Goal: Transaction & Acquisition: Purchase product/service

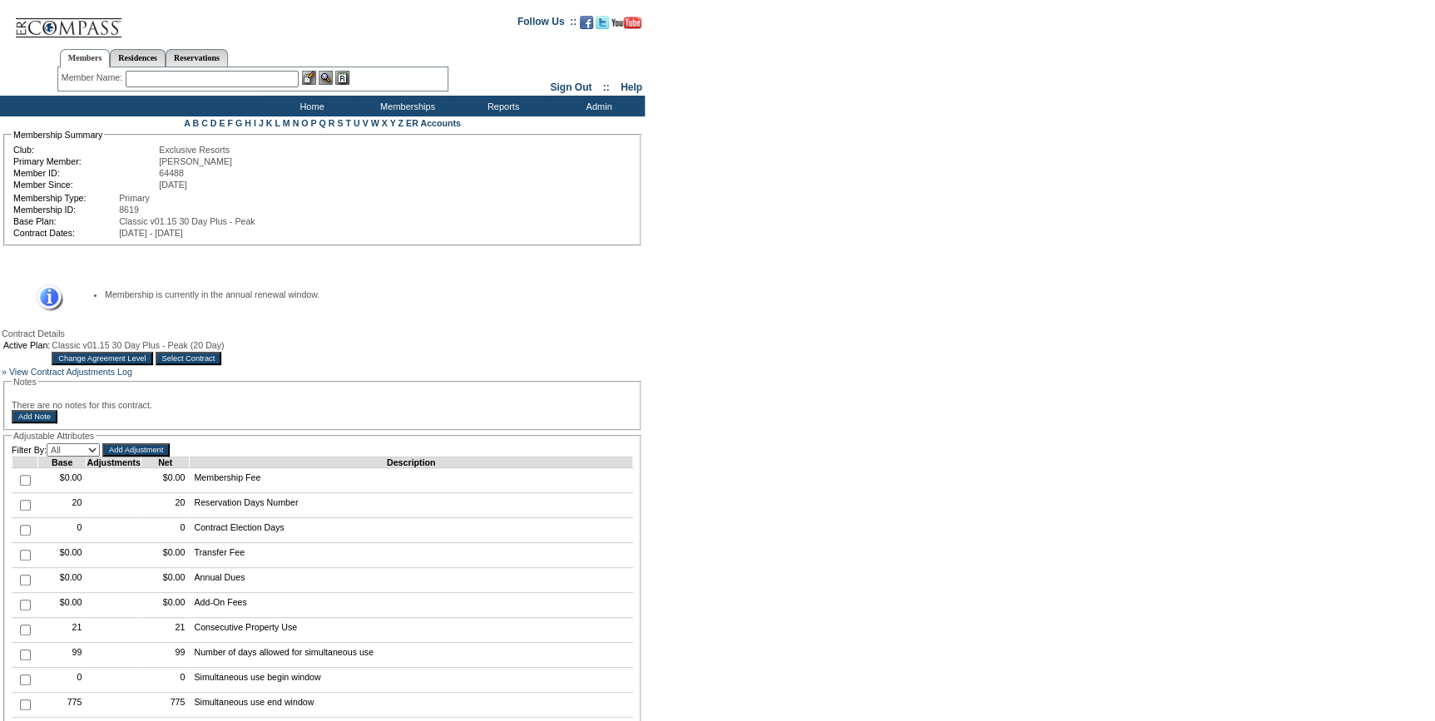
click at [21, 536] on input "checkbox" at bounding box center [25, 530] width 11 height 11
checkbox input "true"
click at [170, 457] on input "Add Adjustment" at bounding box center [135, 449] width 67 height 13
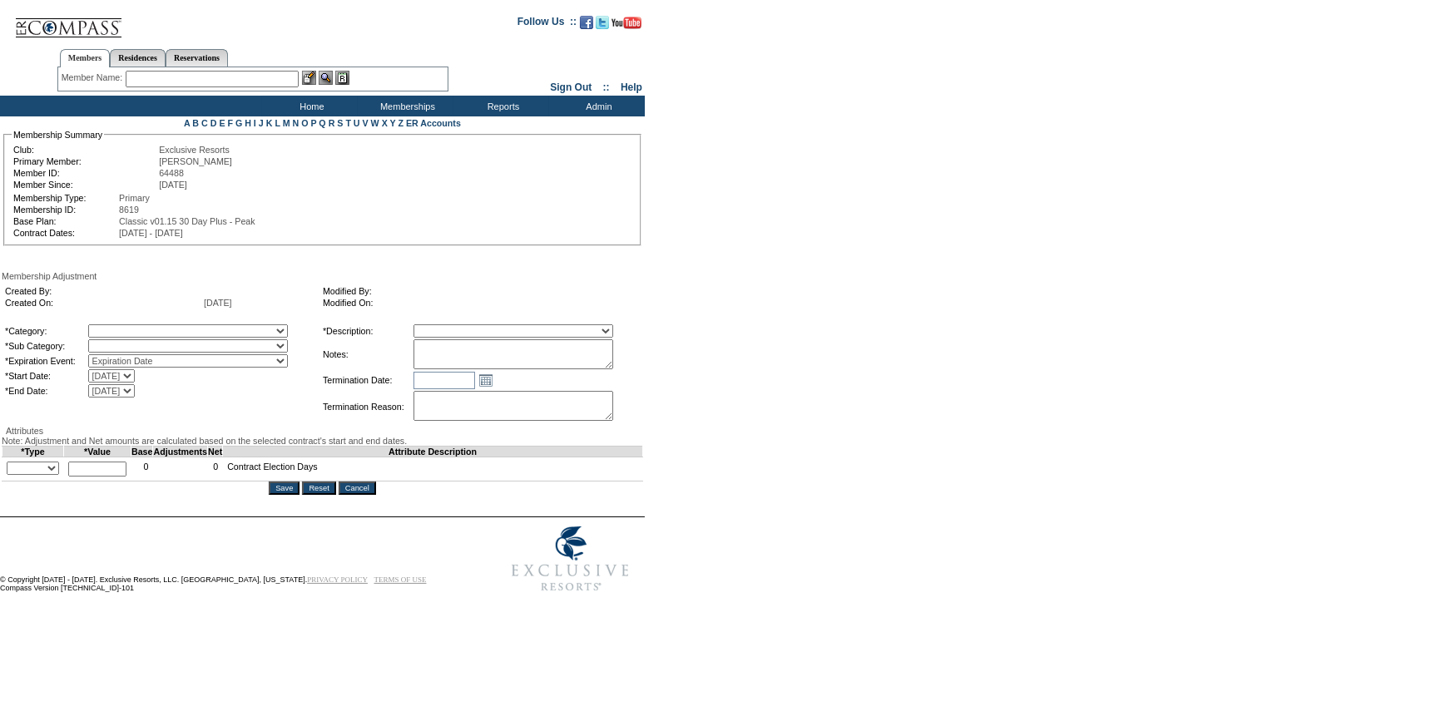
drag, startPoint x: 225, startPoint y: 329, endPoint x: 218, endPoint y: 338, distance: 11.3
click at [225, 329] on select "A La Carte Days Contract Election Days Converted Days Coronavirus Other Referra…" at bounding box center [188, 330] width 200 height 13
select select "56"
click at [121, 326] on select "A La Carte Days Contract Election Days Converted Days Coronavirus Other Referra…" at bounding box center [188, 330] width 200 height 13
click at [200, 347] on select "Miscellaneous Adjustment" at bounding box center [188, 345] width 200 height 13
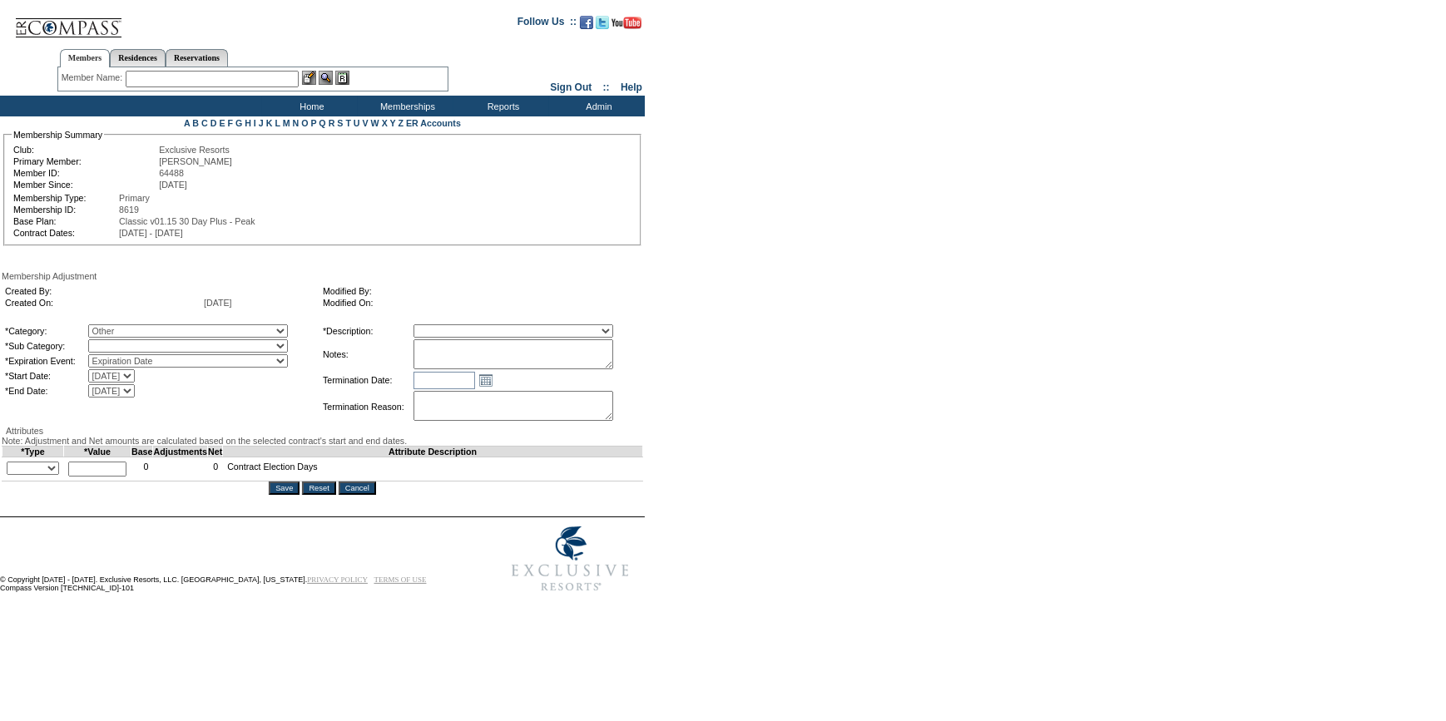
select select "179"
click at [121, 341] on select "Miscellaneous Adjustment" at bounding box center [188, 345] width 200 height 13
drag, startPoint x: 42, startPoint y: 524, endPoint x: 42, endPoint y: 534, distance: 10.0
click at [42, 475] on select "+ - Override" at bounding box center [33, 468] width 52 height 13
select select "3"
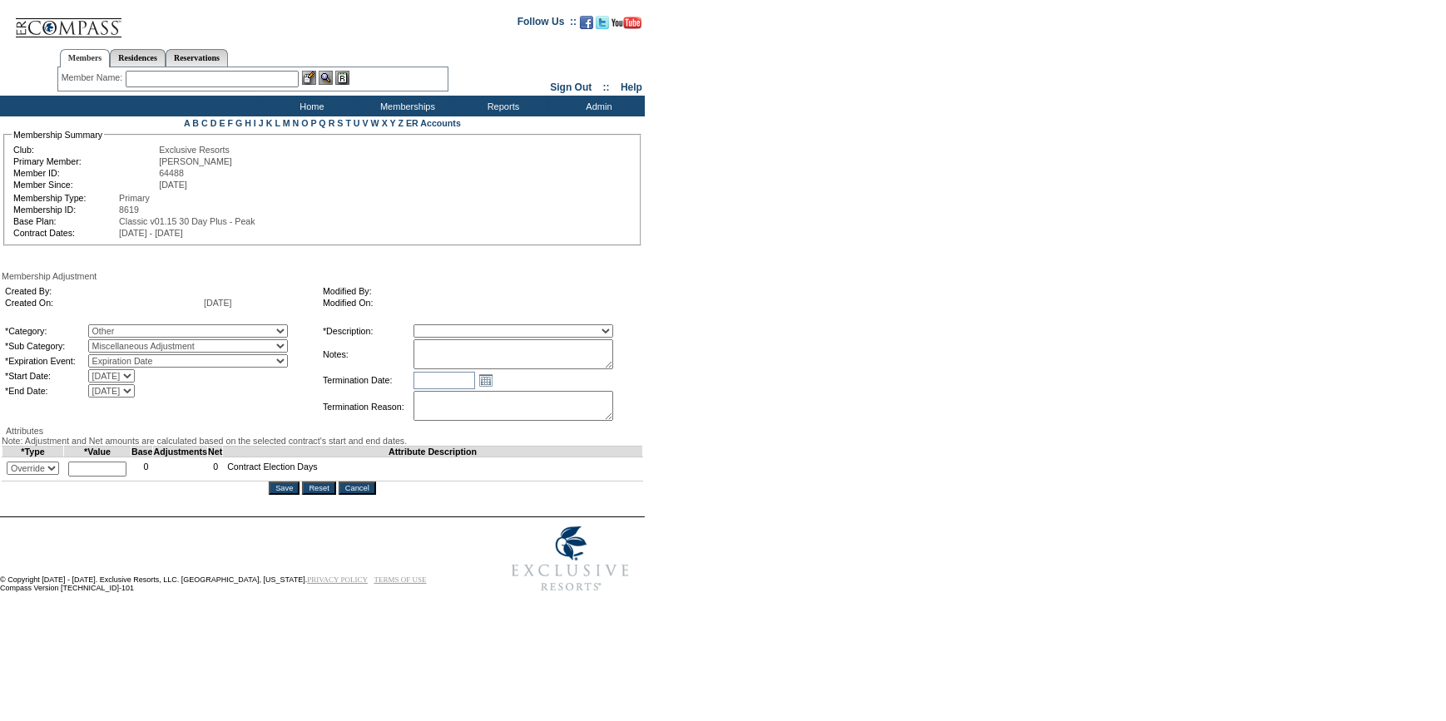
click at [10, 475] on select "+ - Override" at bounding box center [33, 468] width 52 height 13
click at [96, 477] on input "text" at bounding box center [97, 469] width 58 height 15
type input "20"
click at [544, 328] on select "Membership/Transfer Fee Adjustment Membership Fee Adjustment Add-On Fee Adjustm…" at bounding box center [513, 330] width 200 height 13
select select "275"
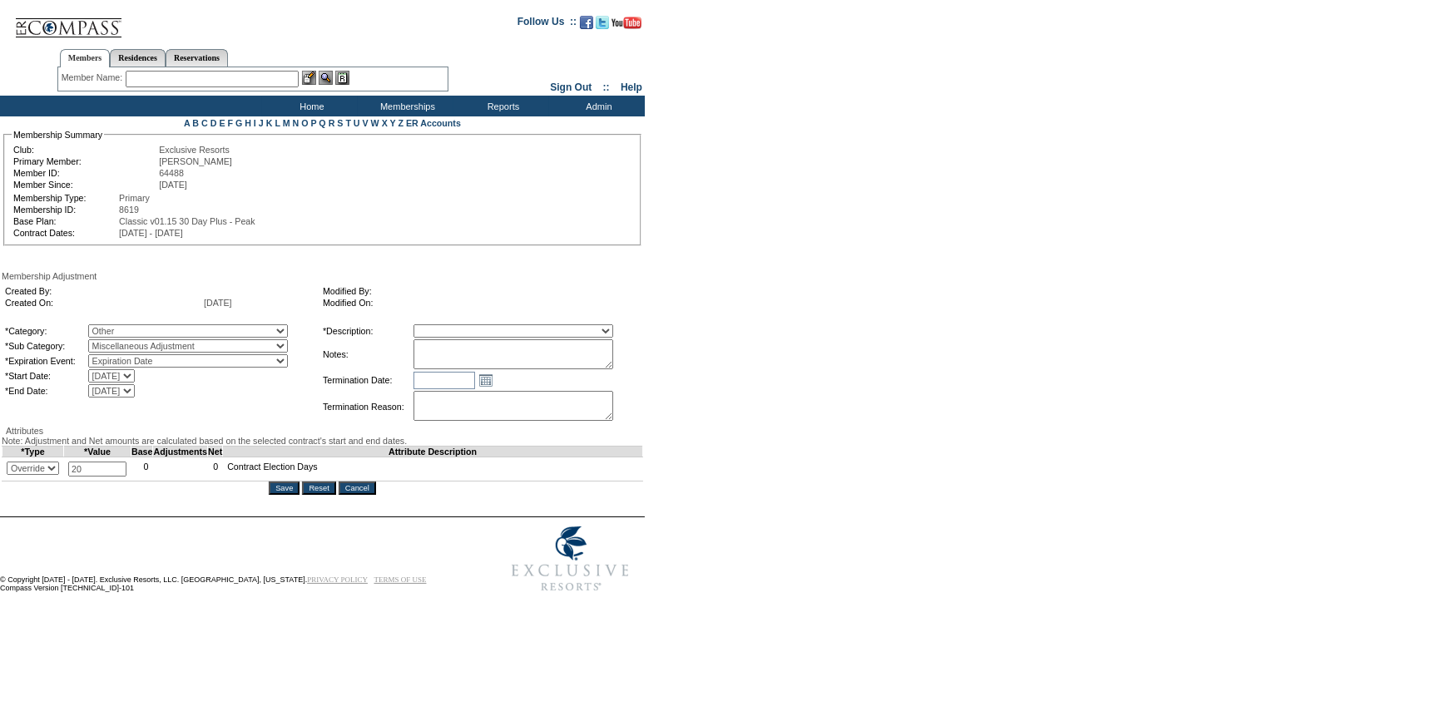
click at [443, 326] on select "Membership/Transfer Fee Adjustment Membership Fee Adjustment Add-On Fee Adjustm…" at bounding box center [513, 330] width 200 height 13
click at [291, 495] on input "Save" at bounding box center [284, 488] width 31 height 13
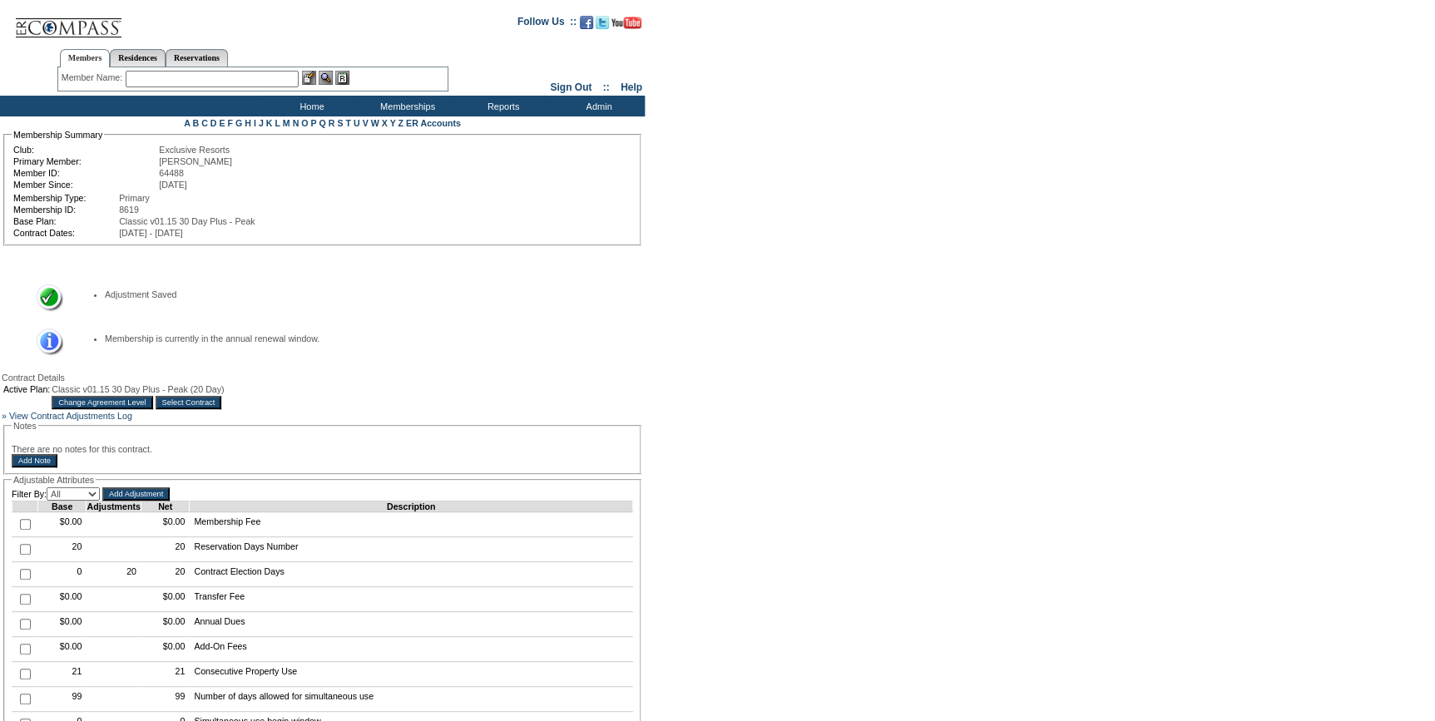
click at [258, 77] on input "text" at bounding box center [212, 79] width 173 height 17
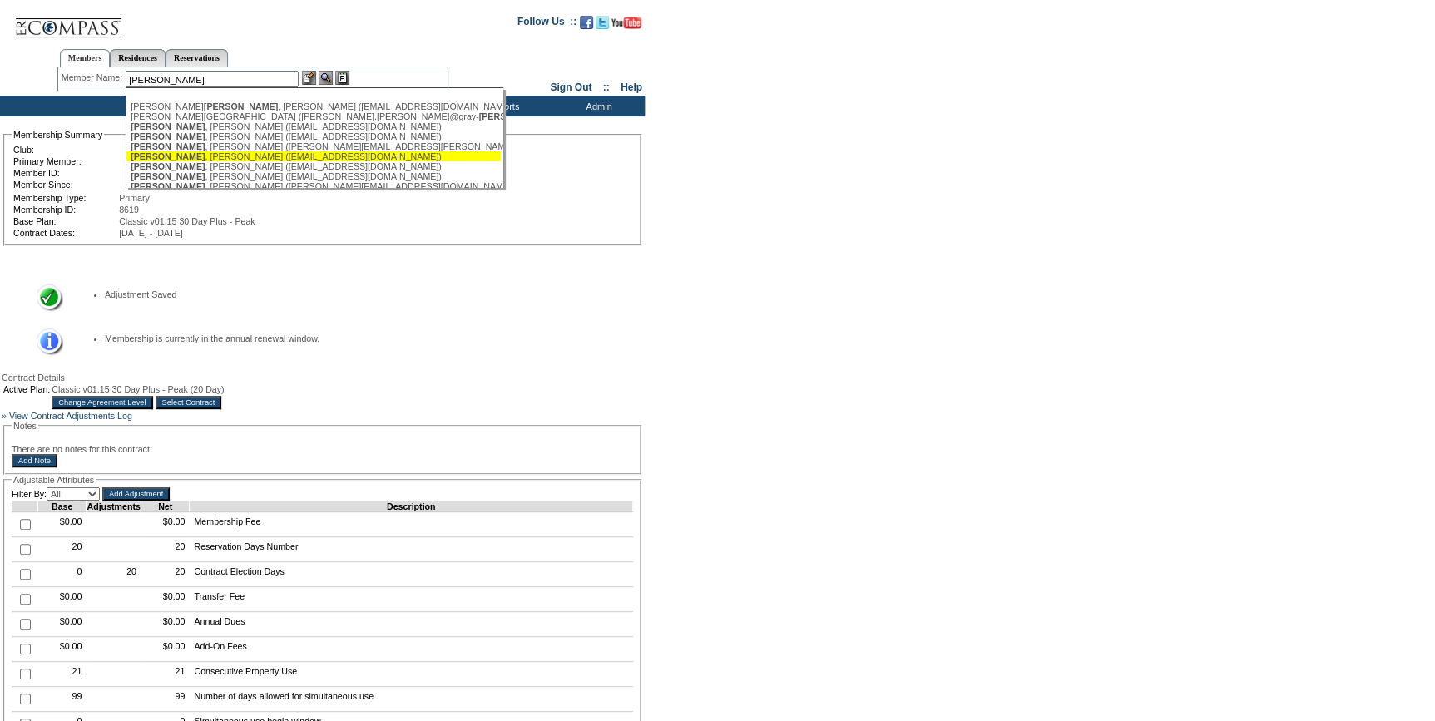
click at [212, 158] on div "[PERSON_NAME] ([EMAIL_ADDRESS][DOMAIN_NAME])" at bounding box center [314, 156] width 366 height 10
type input "[PERSON_NAME] ([EMAIL_ADDRESS][DOMAIN_NAME])"
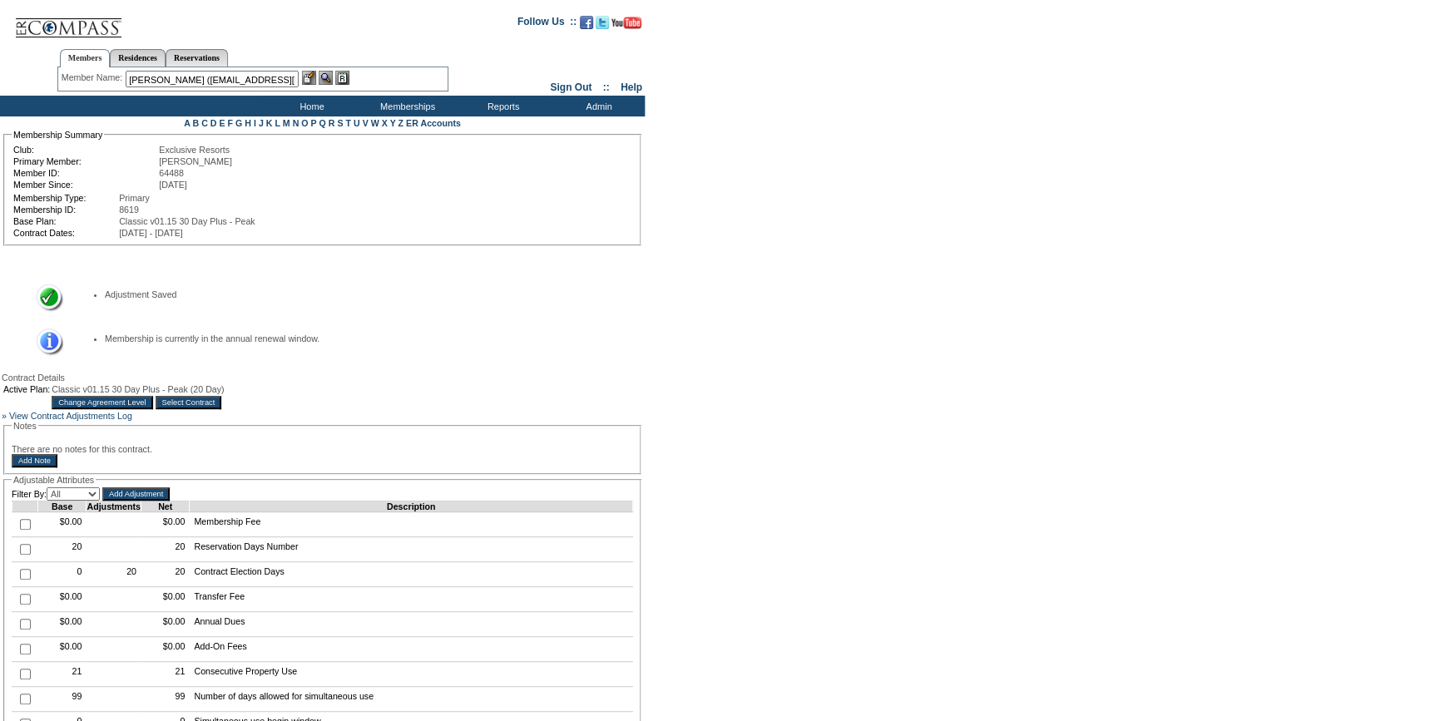
click at [313, 77] on img at bounding box center [309, 78] width 14 height 14
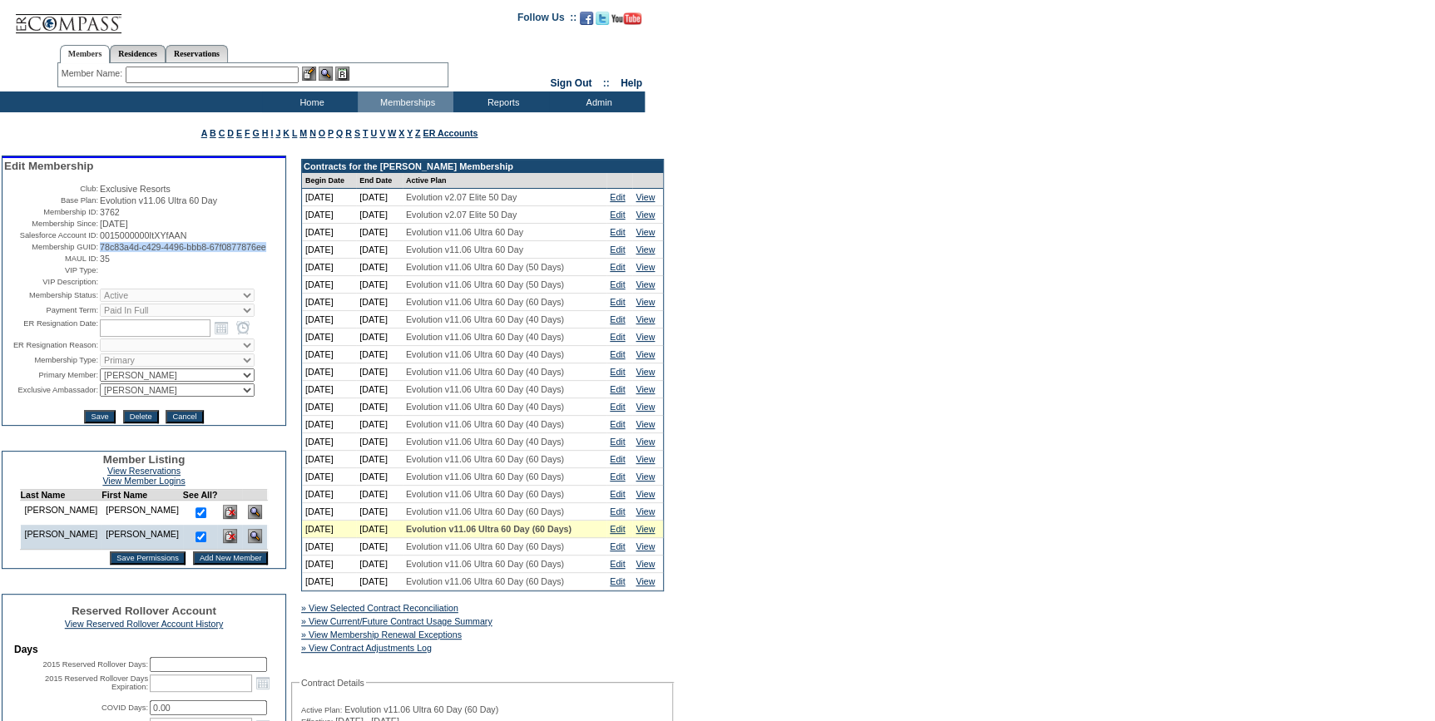
drag, startPoint x: 162, startPoint y: 262, endPoint x: 95, endPoint y: 255, distance: 67.7
click at [100, 252] on td "78c83a4d-c429-4496-bbb8-67f0877876ee" at bounding box center [192, 247] width 184 height 10
copy span "78c83a4d-c429-4496-bbb8-67f0877876ee"
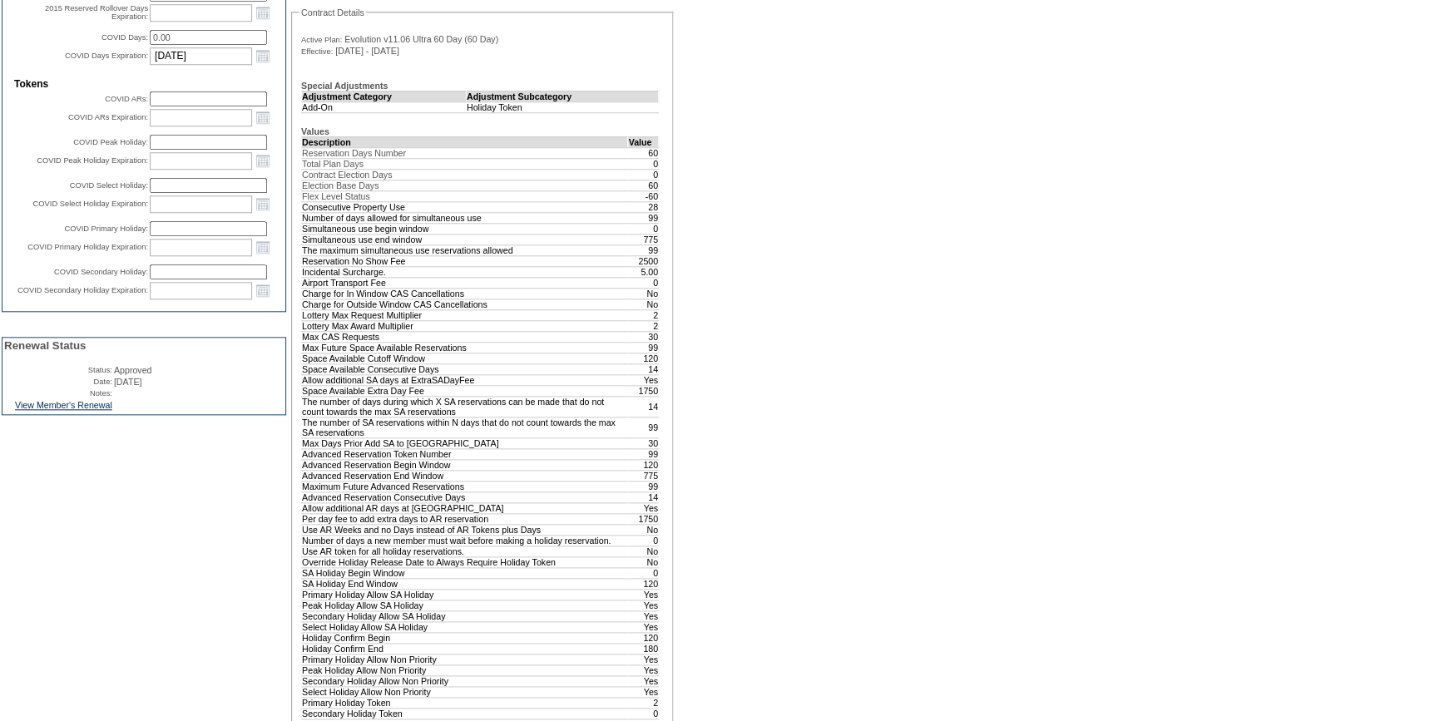
scroll to position [605, 0]
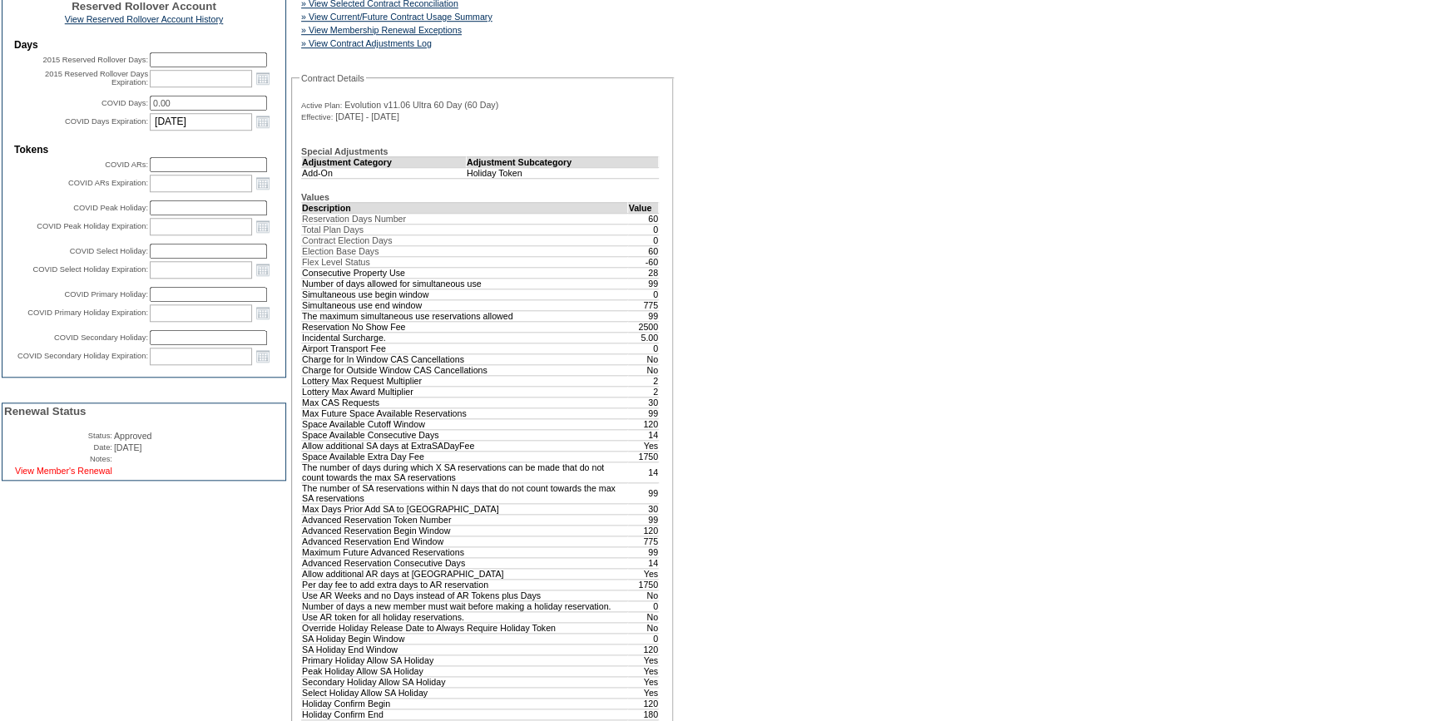
click at [79, 476] on link "View Member's Renewal" at bounding box center [63, 471] width 97 height 10
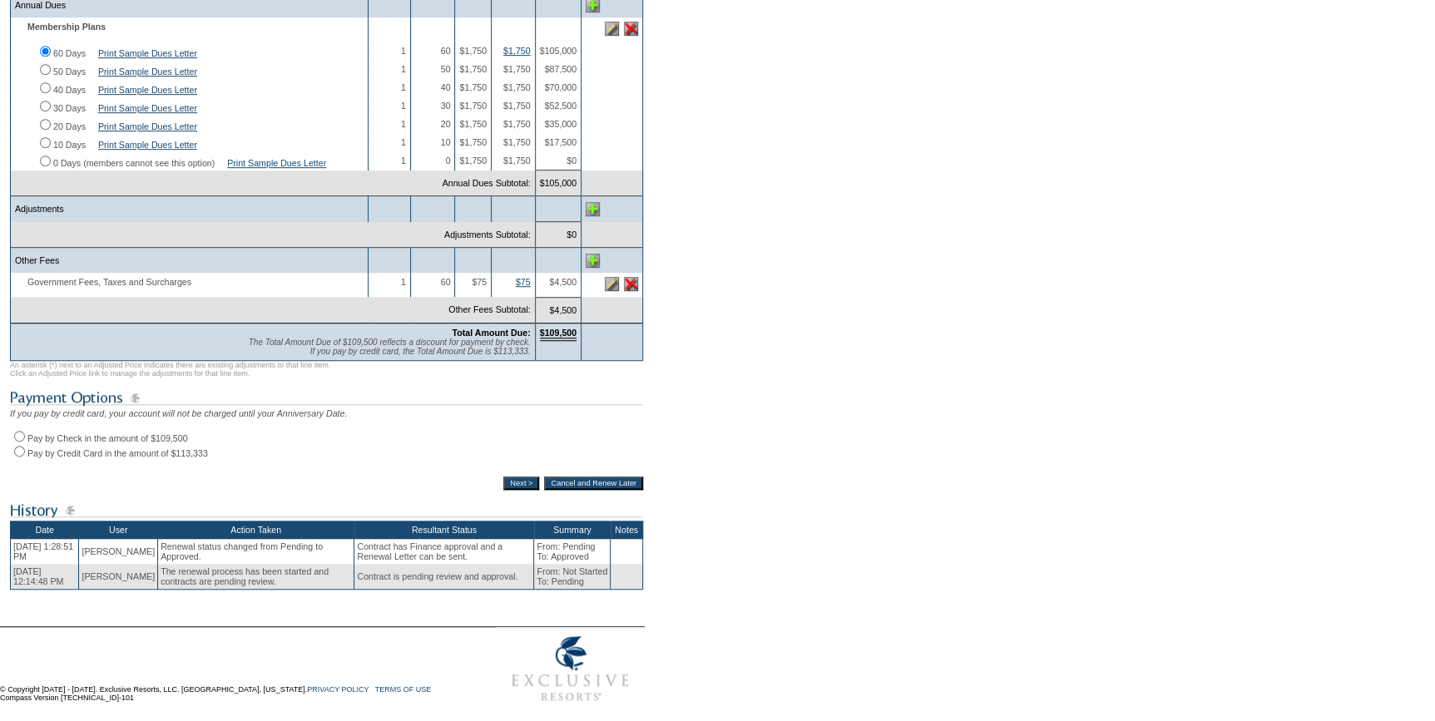
scroll to position [417, 0]
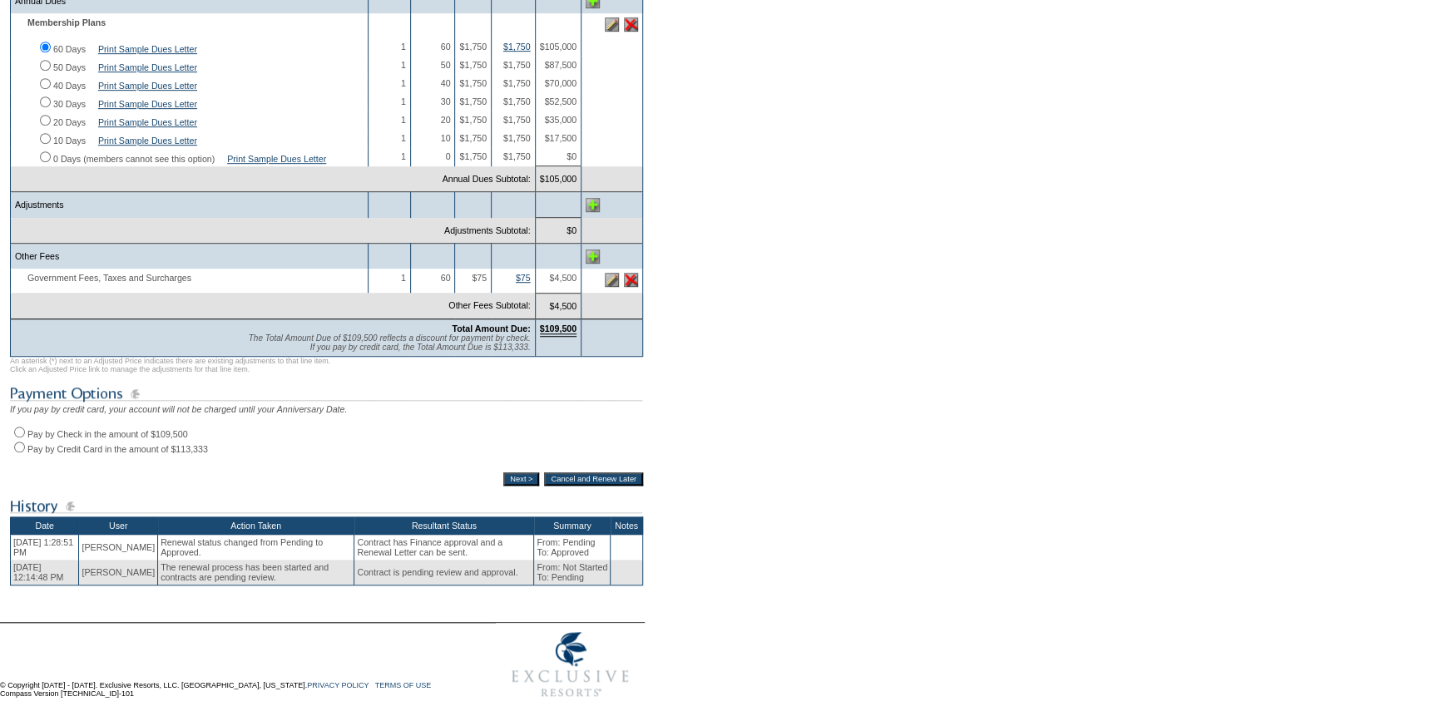
drag, startPoint x: 42, startPoint y: 70, endPoint x: 57, endPoint y: 86, distance: 22.3
click at [42, 78] on input "40 Days" at bounding box center [45, 83] width 11 height 11
radio input "true"
click at [17, 442] on input "Pay by Credit Card in the amount of $75,555" at bounding box center [19, 447] width 11 height 11
radio input "true"
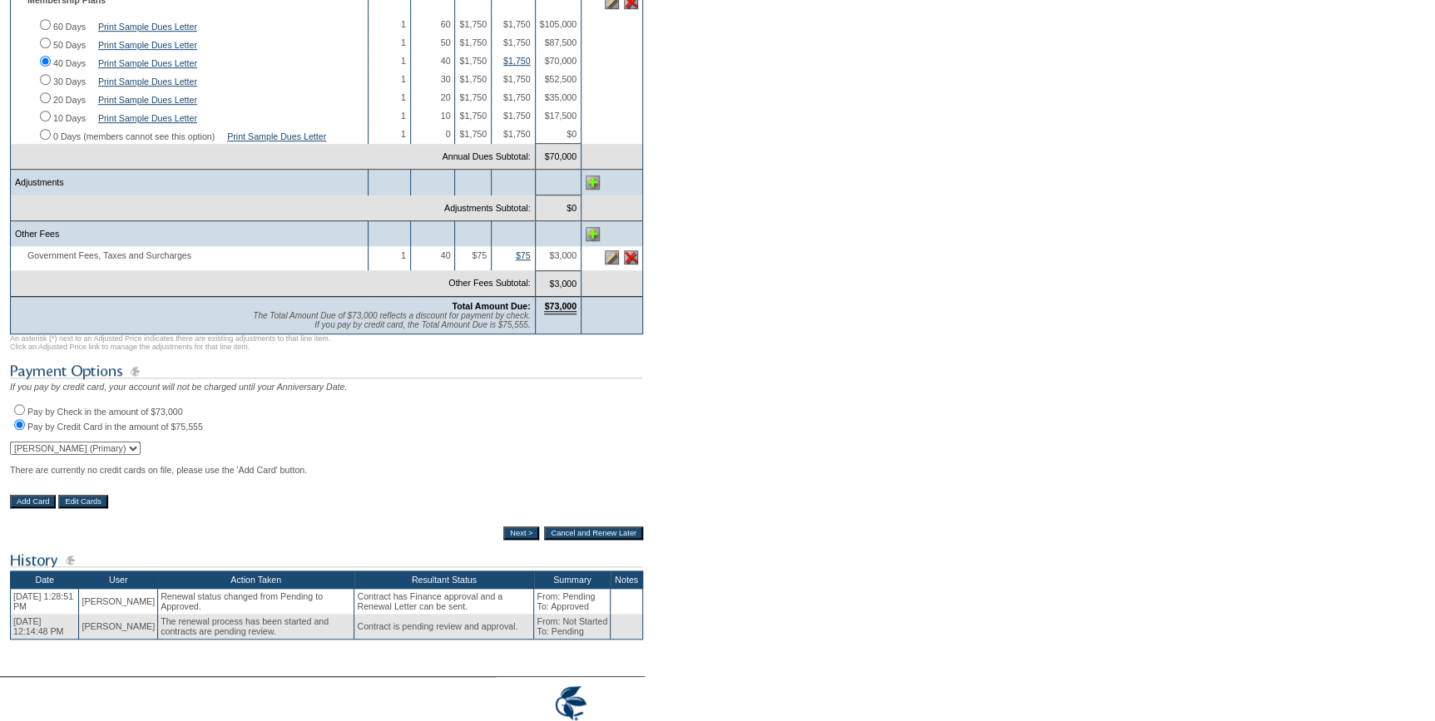
click at [85, 455] on select "[PERSON_NAME] (Primary) [PERSON_NAME]" at bounding box center [75, 448] width 131 height 13
select select "56080"
click at [10, 455] on select "[PERSON_NAME] (Primary) [PERSON_NAME]" at bounding box center [75, 448] width 131 height 13
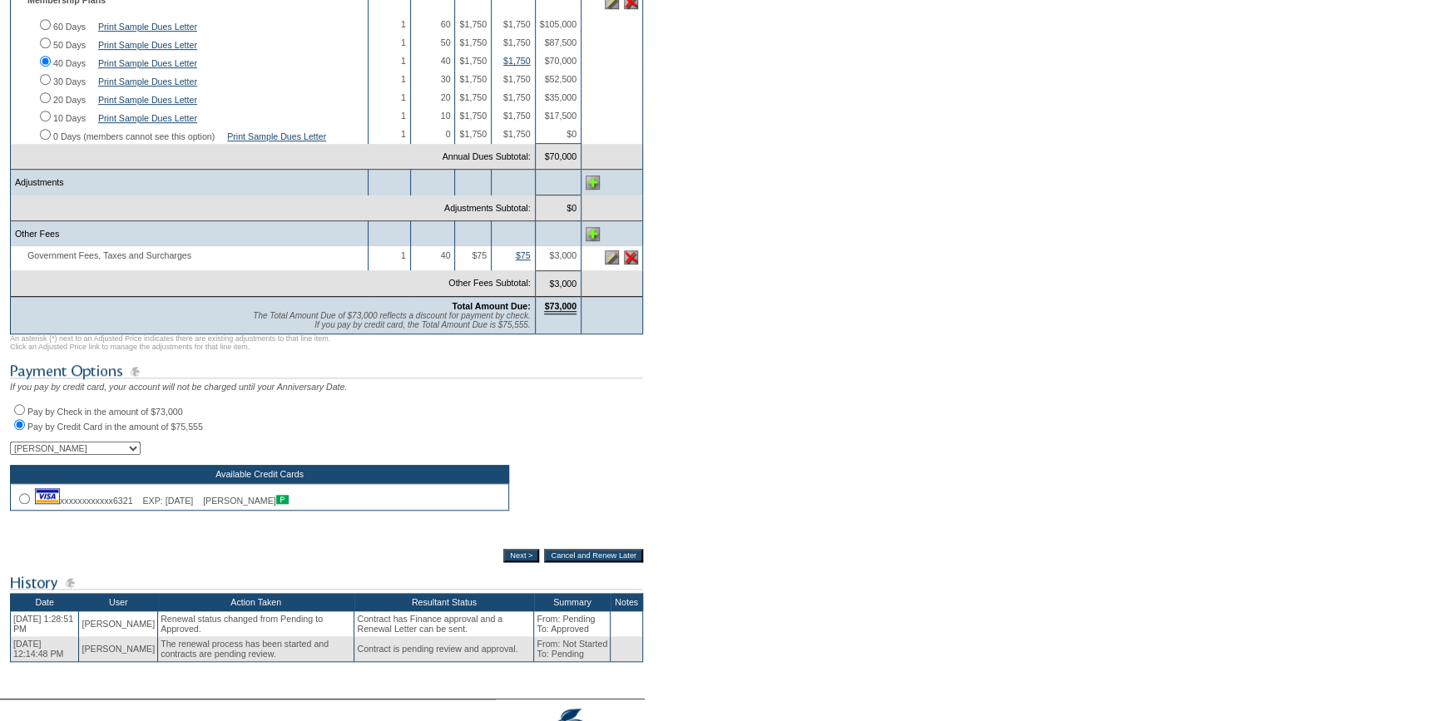
click at [18, 510] on td "xxxxxxxxxxxx6321 EXP: [DATE] [PERSON_NAME]" at bounding box center [260, 496] width 498 height 27
click at [21, 504] on input "radio" at bounding box center [24, 498] width 11 height 11
radio input "true"
click at [506, 562] on input "Next >" at bounding box center [521, 555] width 36 height 13
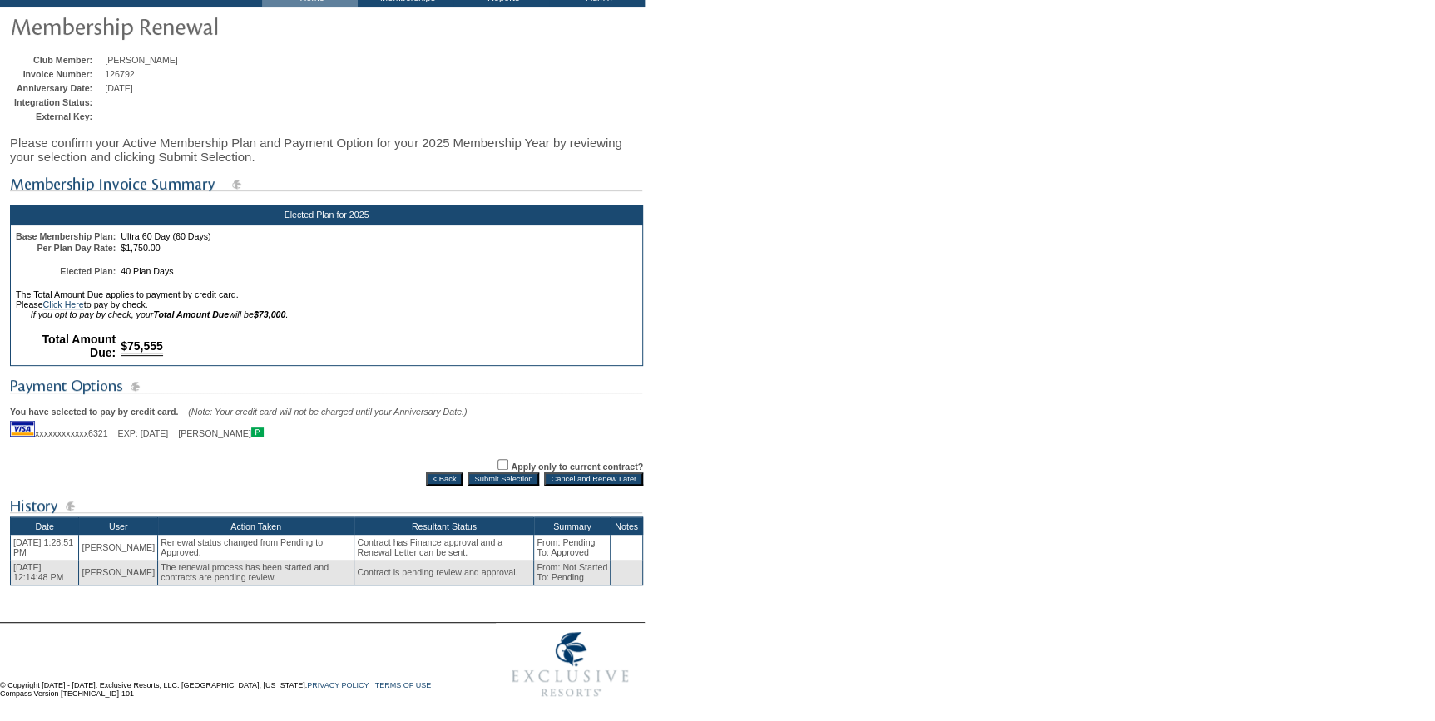
scroll to position [122, 0]
click at [483, 477] on input "Submit Selection" at bounding box center [503, 478] width 72 height 13
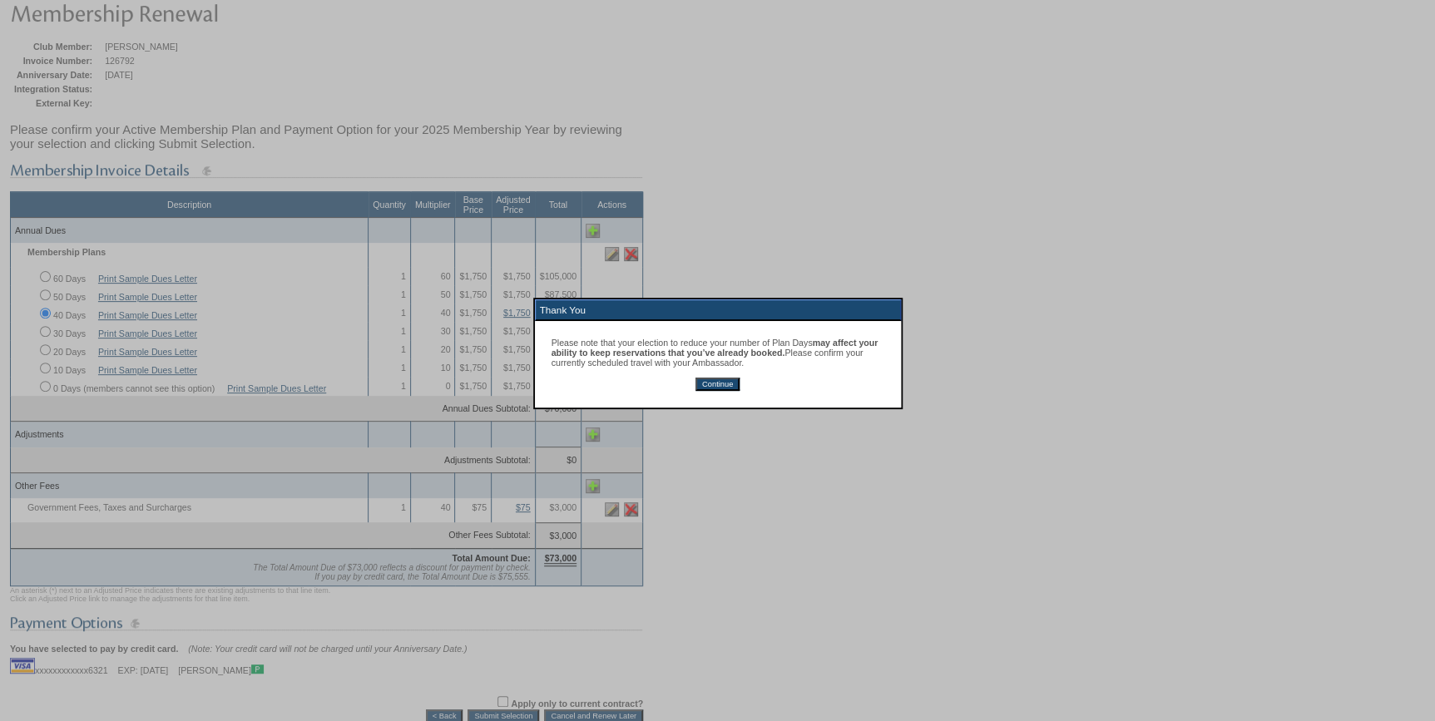
click at [723, 391] on input "Continue" at bounding box center [717, 384] width 44 height 13
